Goal: Information Seeking & Learning: Find specific fact

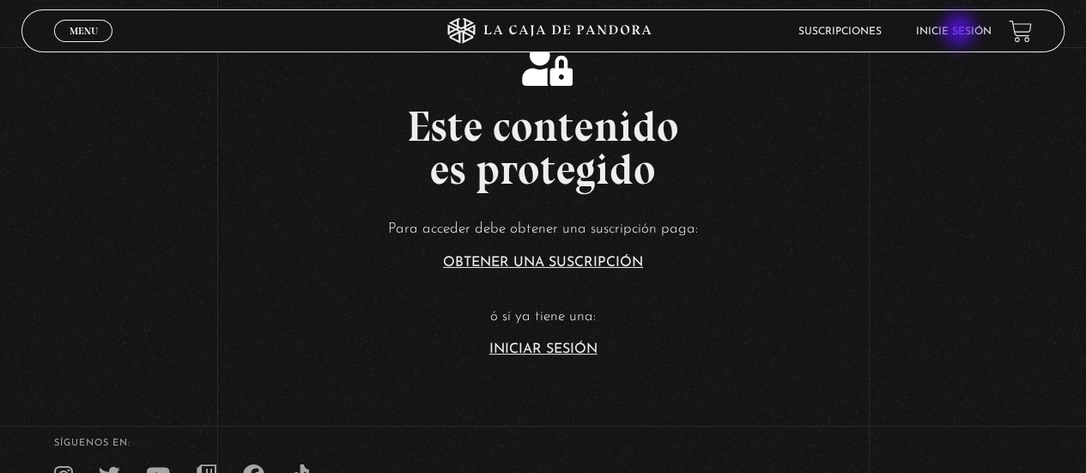
click at [961, 33] on link "Inicie sesión" at bounding box center [954, 32] width 76 height 10
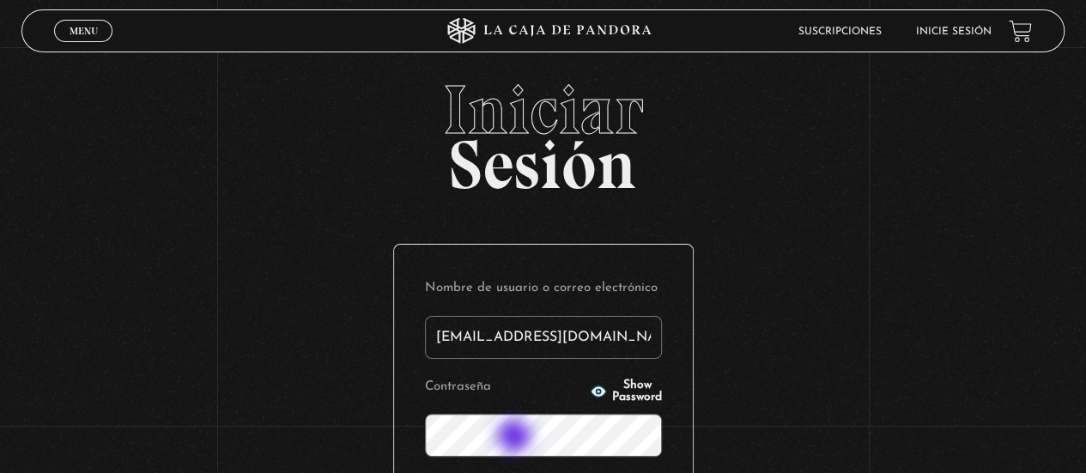
type input "ash.ab25@outlook.com"
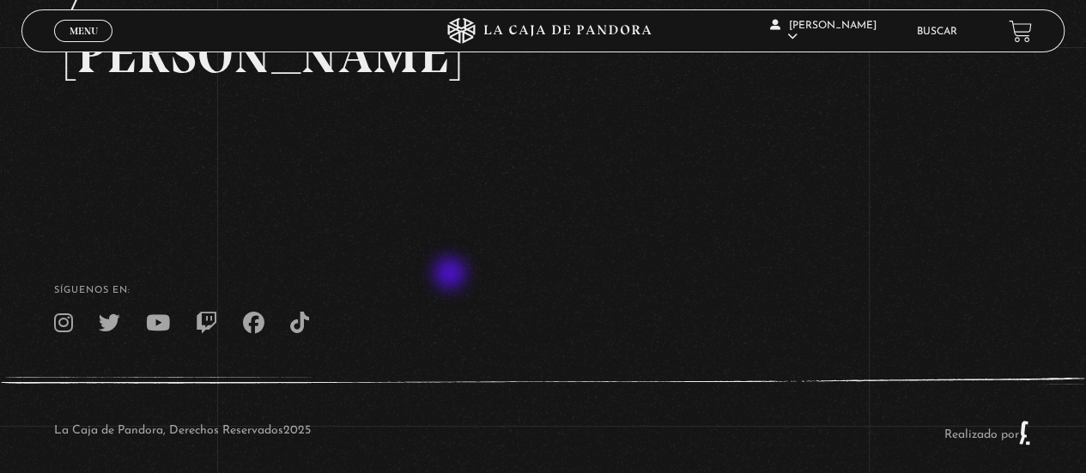
scroll to position [427, 0]
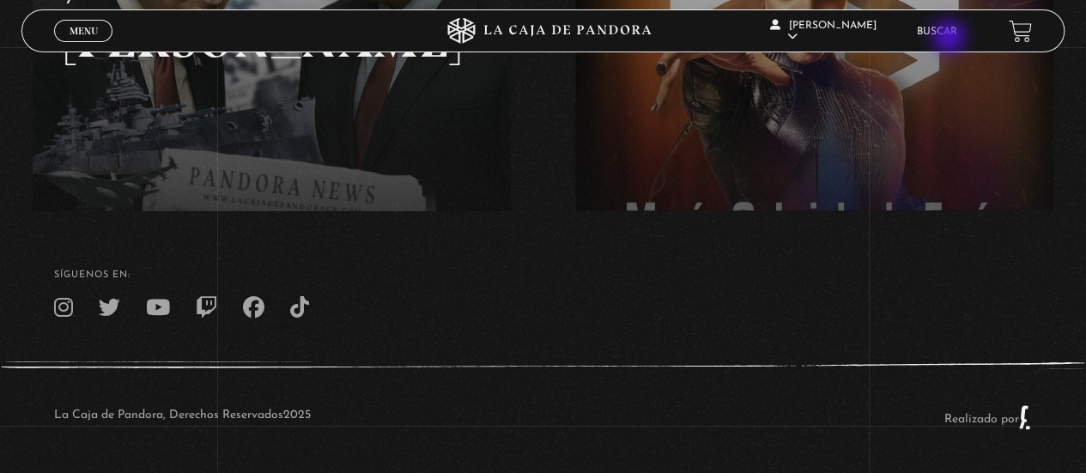
click at [950, 39] on li "Buscar" at bounding box center [937, 31] width 40 height 27
click at [938, 28] on link "Buscar" at bounding box center [937, 32] width 40 height 10
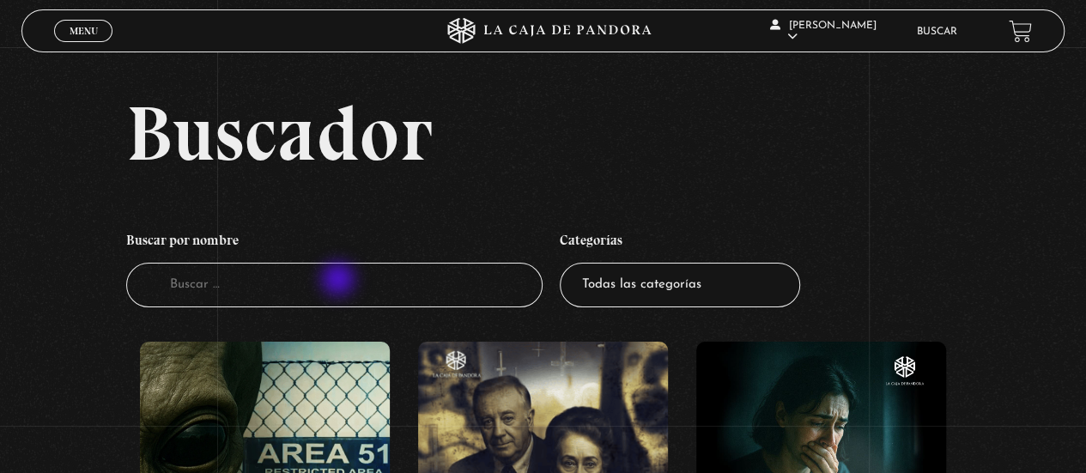
click at [343, 282] on input "Buscador" at bounding box center [334, 286] width 417 height 46
type input "[PERSON_NAME]"
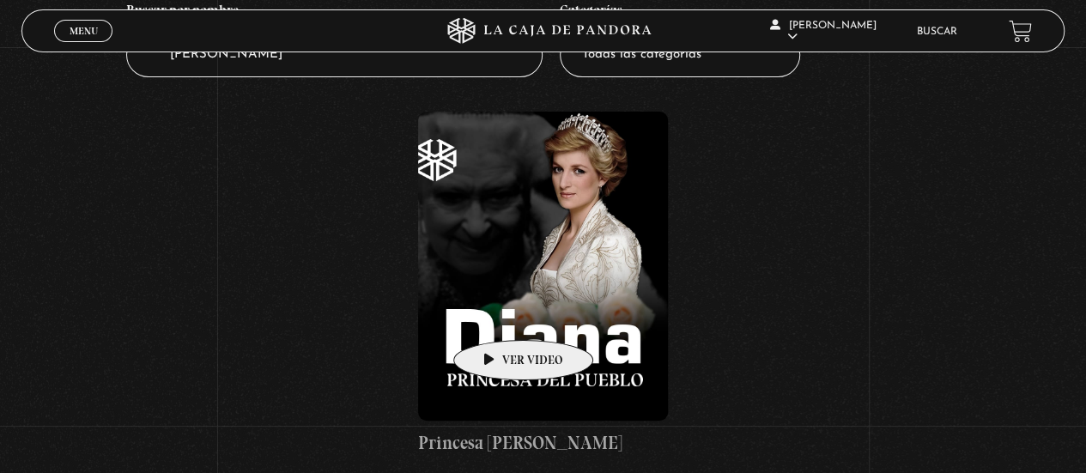
scroll to position [258, 0]
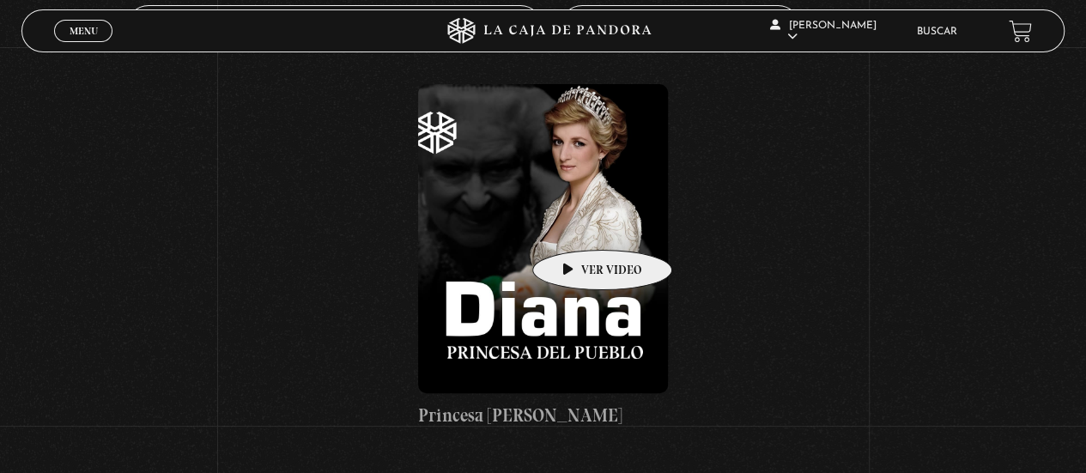
click at [575, 224] on figure at bounding box center [543, 238] width 250 height 309
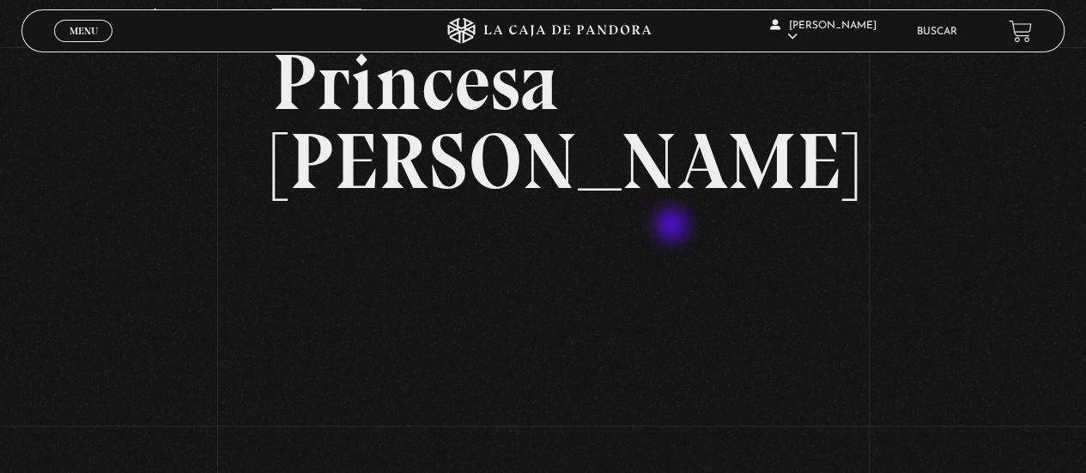
scroll to position [172, 0]
